Goal: Transaction & Acquisition: Purchase product/service

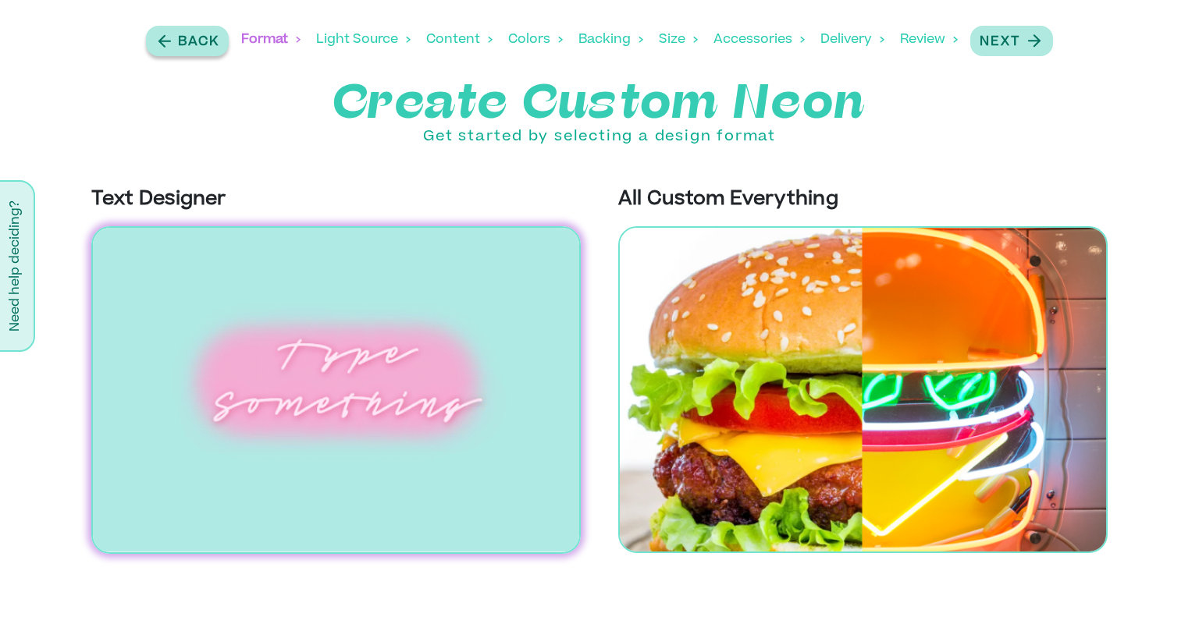
click at [169, 42] on icon "button" at bounding box center [164, 41] width 19 height 20
click at [343, 388] on img at bounding box center [335, 390] width 489 height 328
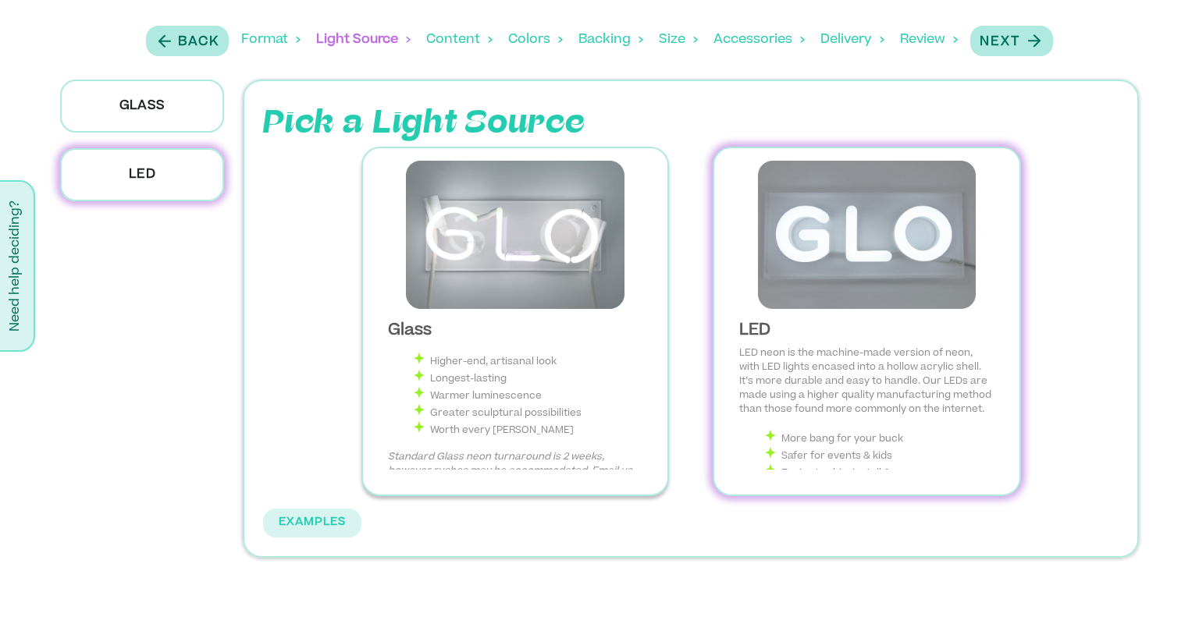
scroll to position [115, 0]
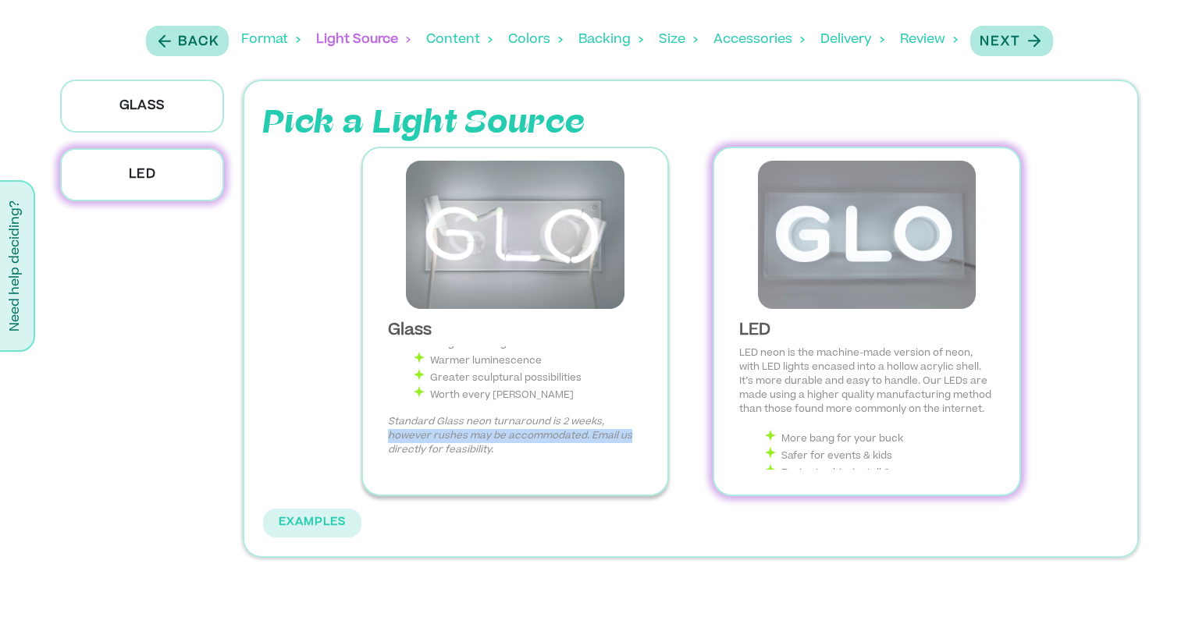
drag, startPoint x: 636, startPoint y: 434, endPoint x: 635, endPoint y: 425, distance: 9.4
click at [635, 425] on p "Standard Glass neon turnaround is 2 weeks, however rushes may be accommodated. …" at bounding box center [515, 436] width 254 height 42
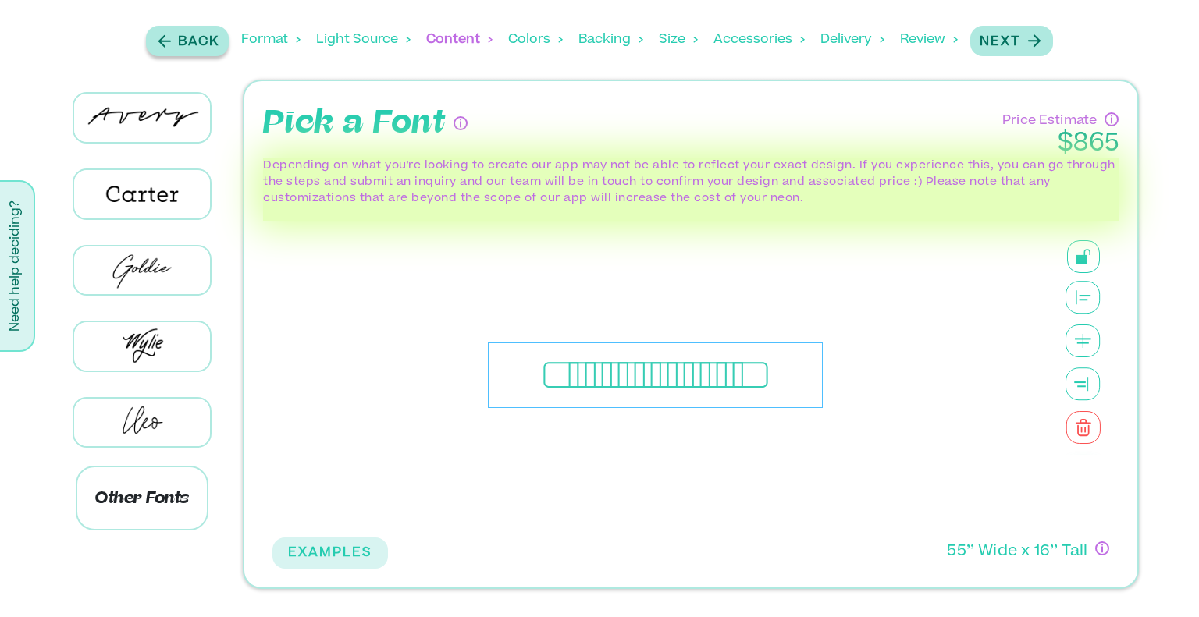
click at [169, 46] on icon "button" at bounding box center [164, 41] width 19 height 20
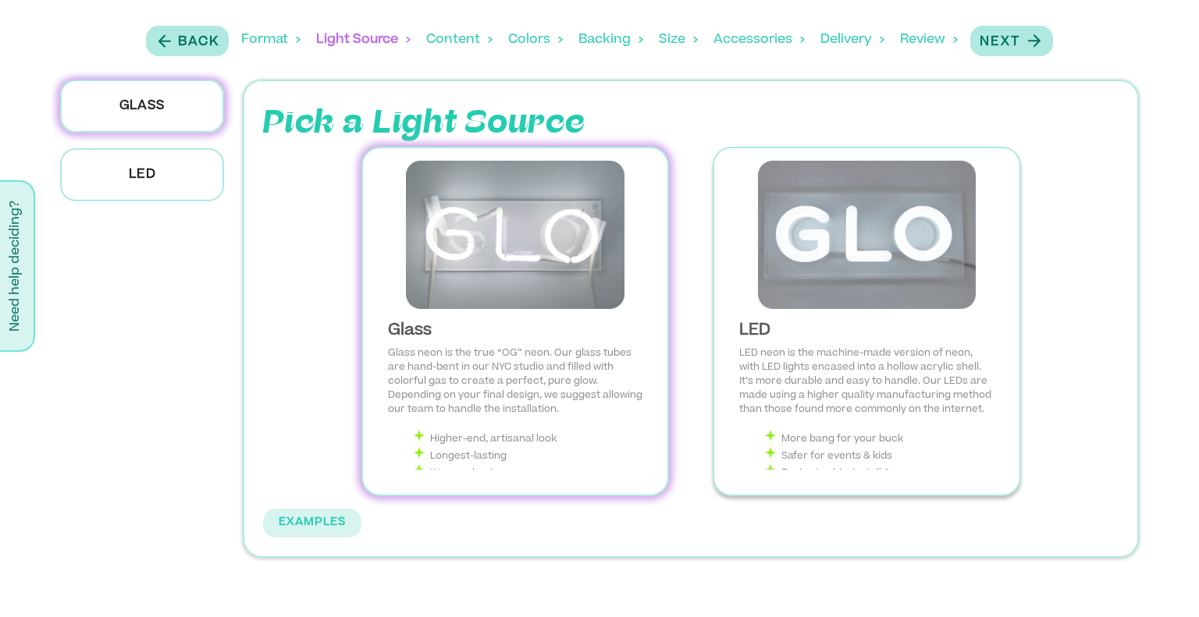
click at [940, 312] on div "LED LED neon is the machine-made version of neon, with LED lights encased into …" at bounding box center [866, 395] width 279 height 173
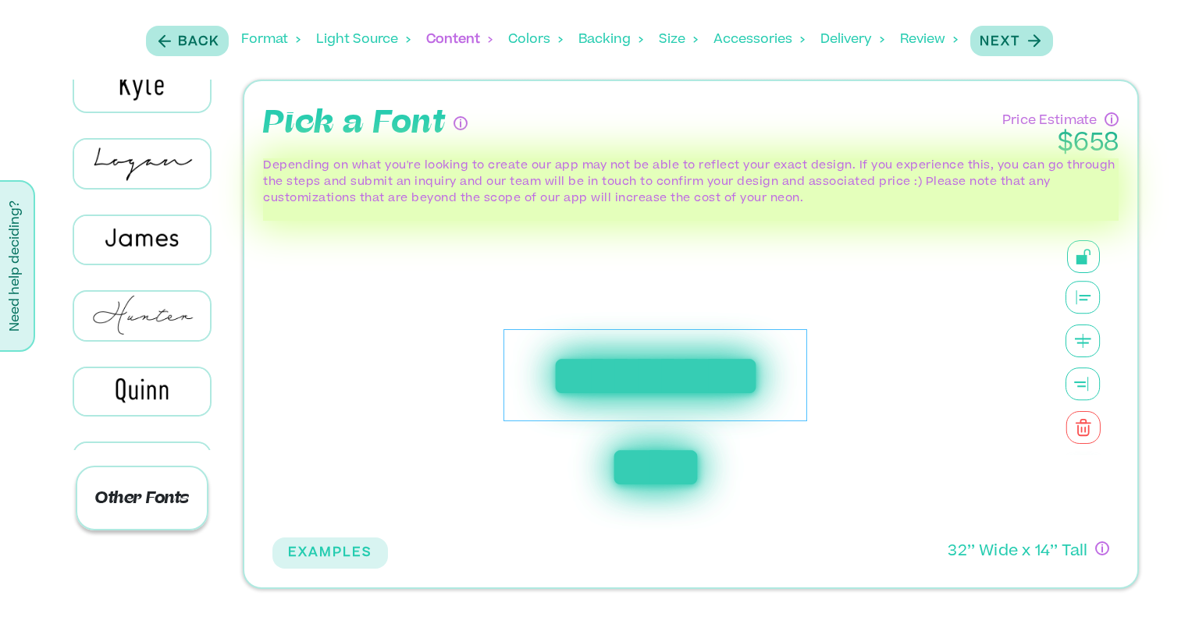
scroll to position [468, 0]
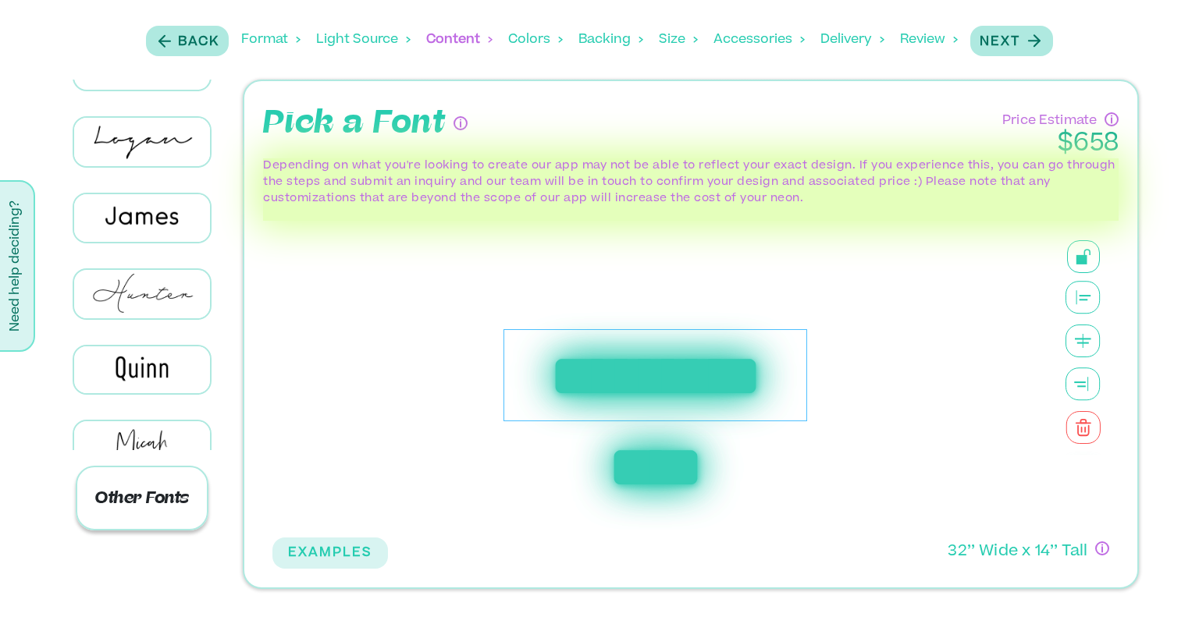
click at [161, 471] on p "Other Fonts" at bounding box center [142, 498] width 133 height 65
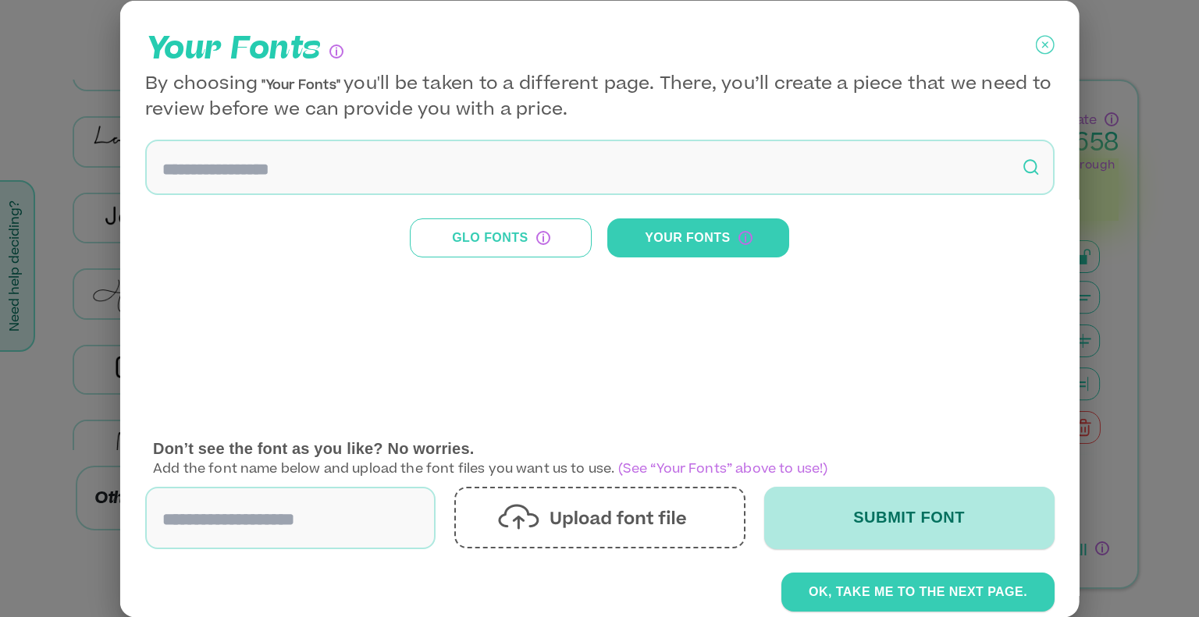
click at [281, 171] on input at bounding box center [599, 166] width 909 height 55
click at [503, 174] on input at bounding box center [599, 166] width 909 height 55
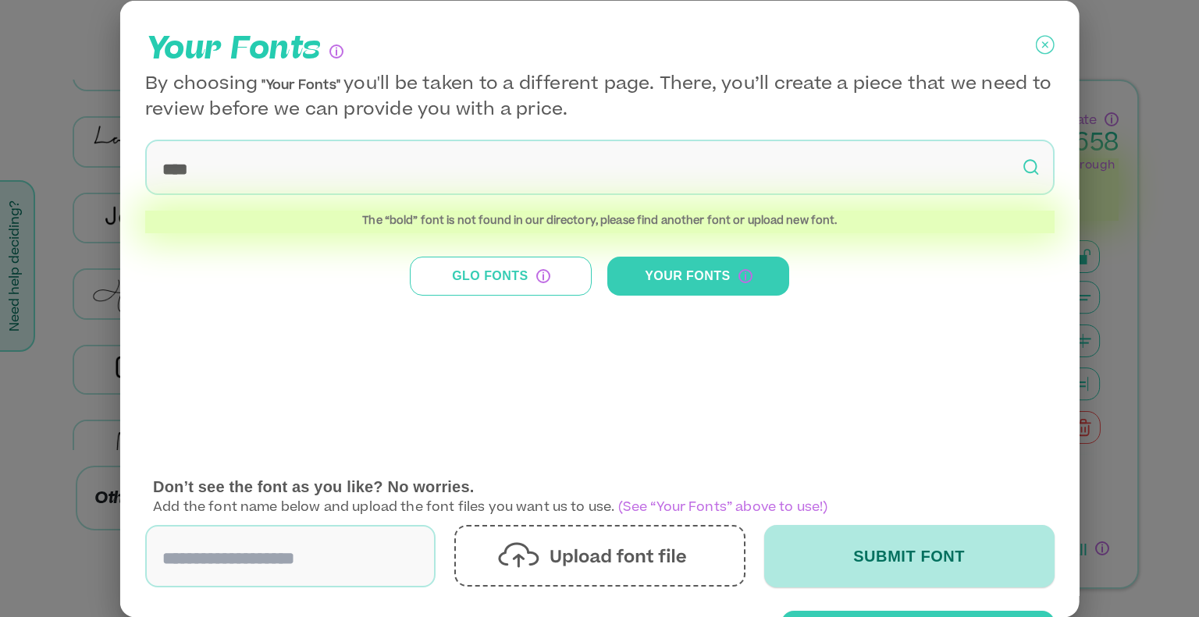
type input "****"
click at [666, 283] on button "Your Fonts" at bounding box center [698, 276] width 182 height 39
click at [497, 270] on button "Glo Fonts" at bounding box center [501, 276] width 182 height 39
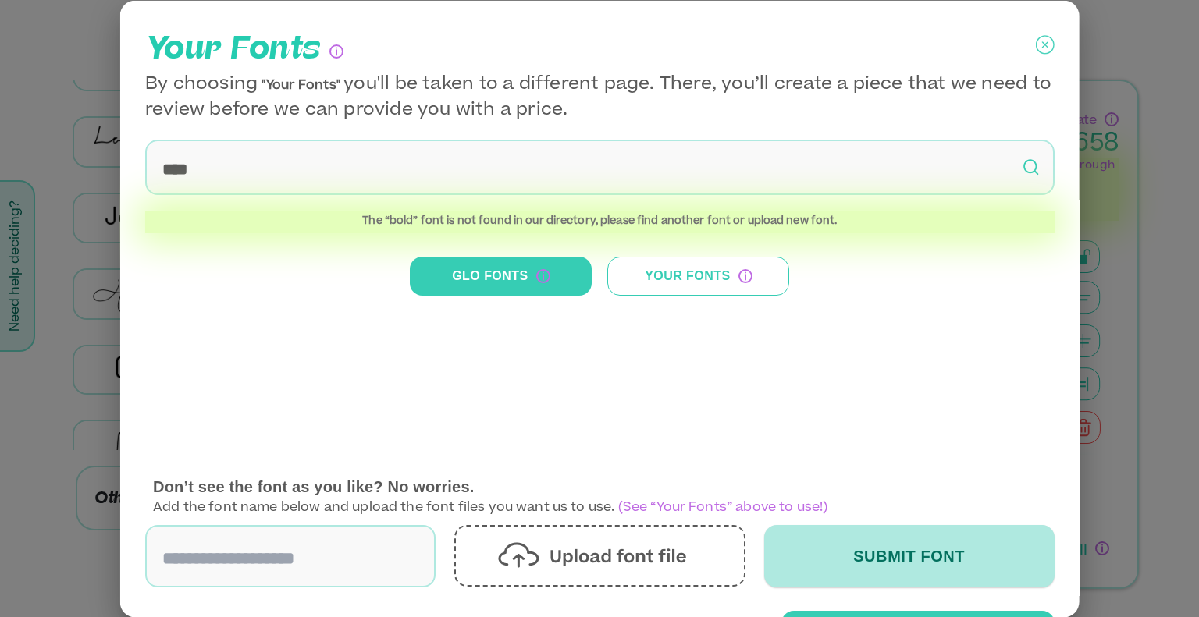
click at [1035, 42] on icon at bounding box center [1044, 44] width 19 height 39
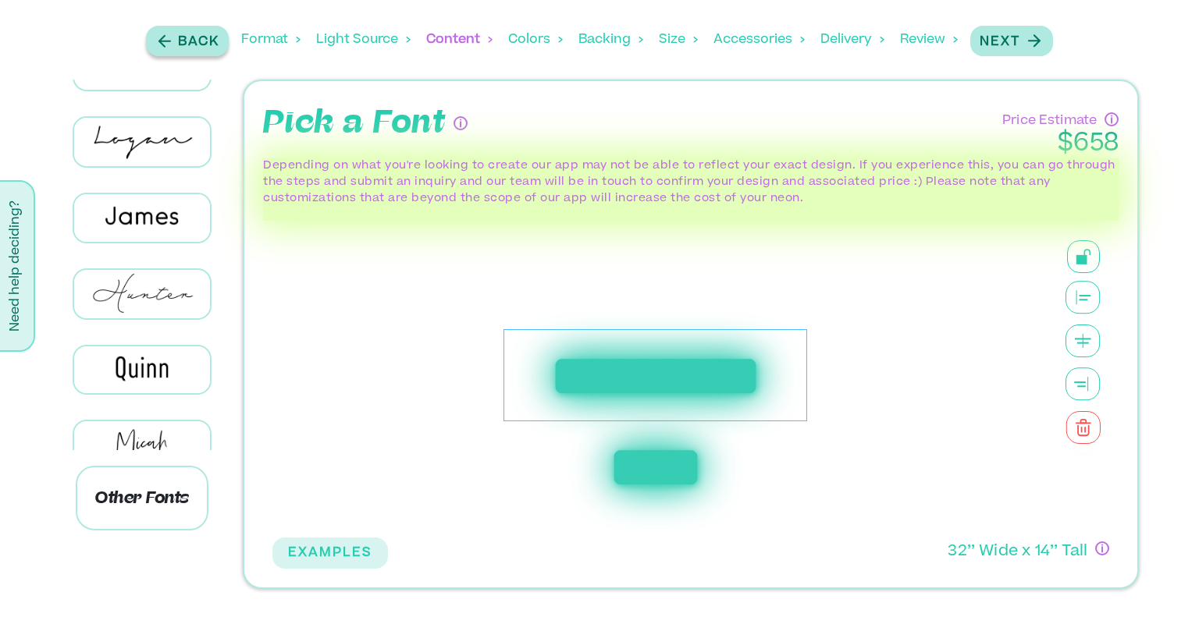
click at [194, 37] on p "Back" at bounding box center [198, 42] width 41 height 19
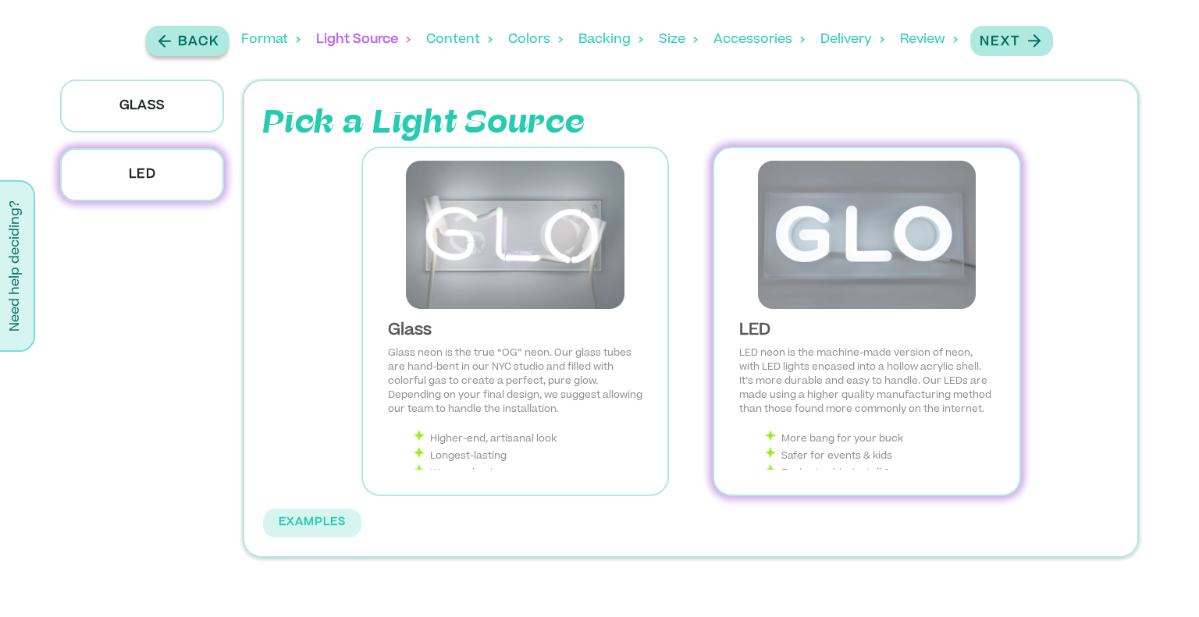
click at [194, 38] on p "Back" at bounding box center [198, 42] width 41 height 19
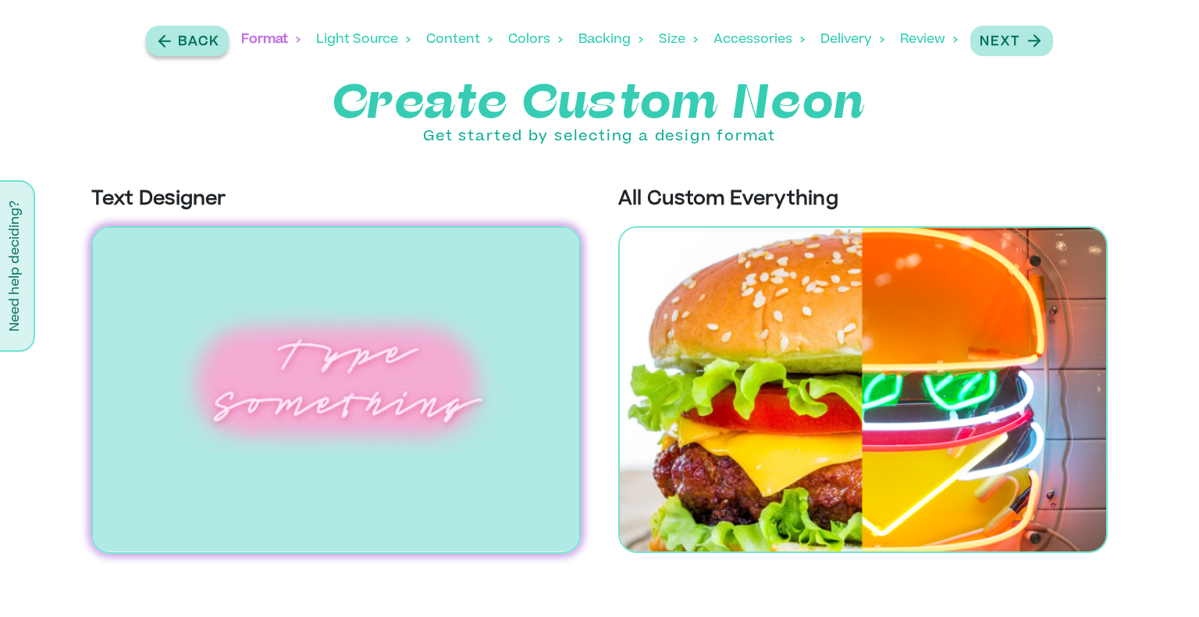
click at [194, 38] on p "Back" at bounding box center [198, 42] width 41 height 19
